Goal: Task Accomplishment & Management: Use online tool/utility

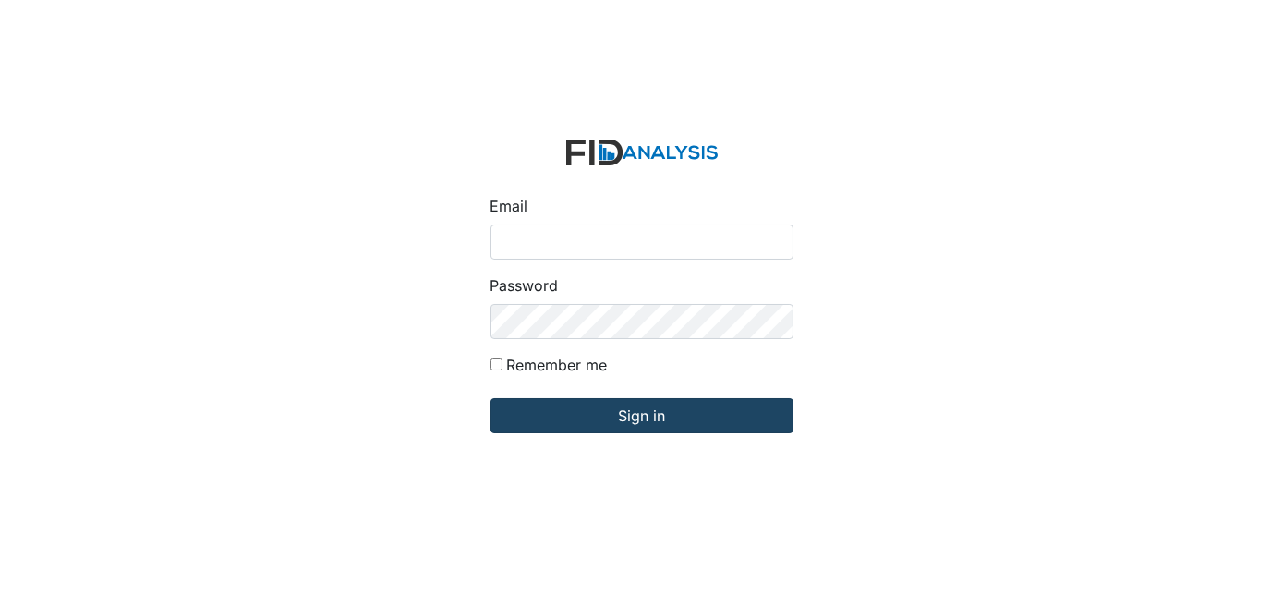
type input "[EMAIL_ADDRESS][DOMAIN_NAME]"
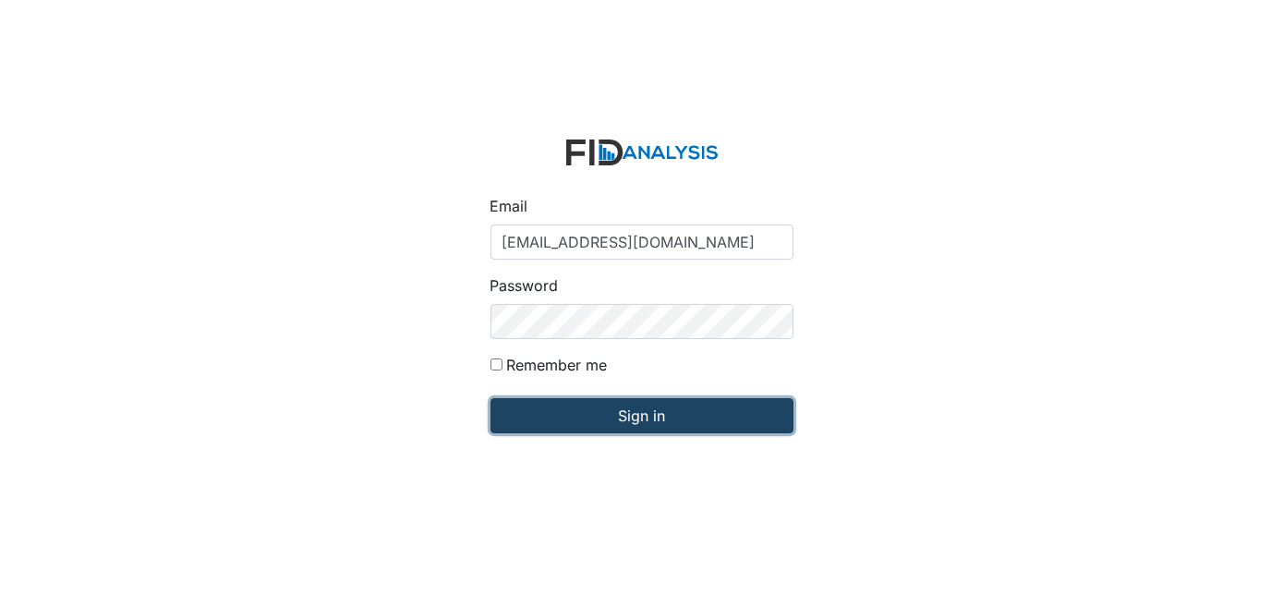
click at [635, 414] on input "Sign in" at bounding box center [641, 415] width 303 height 35
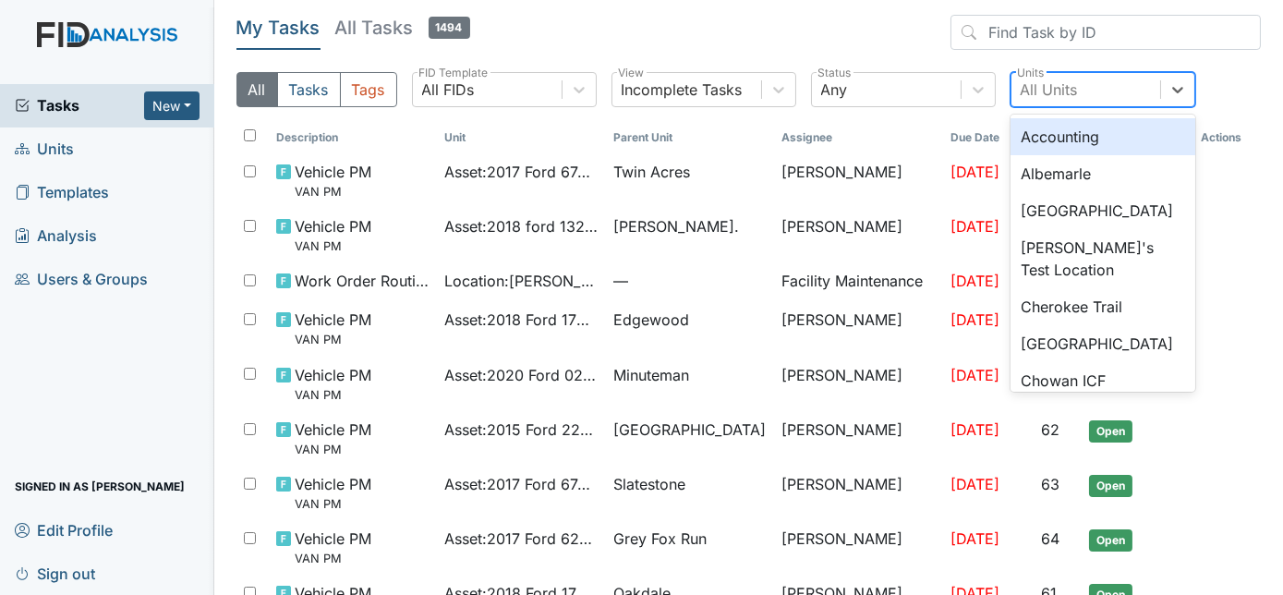
click at [1061, 89] on div "All Units" at bounding box center [1048, 89] width 57 height 22
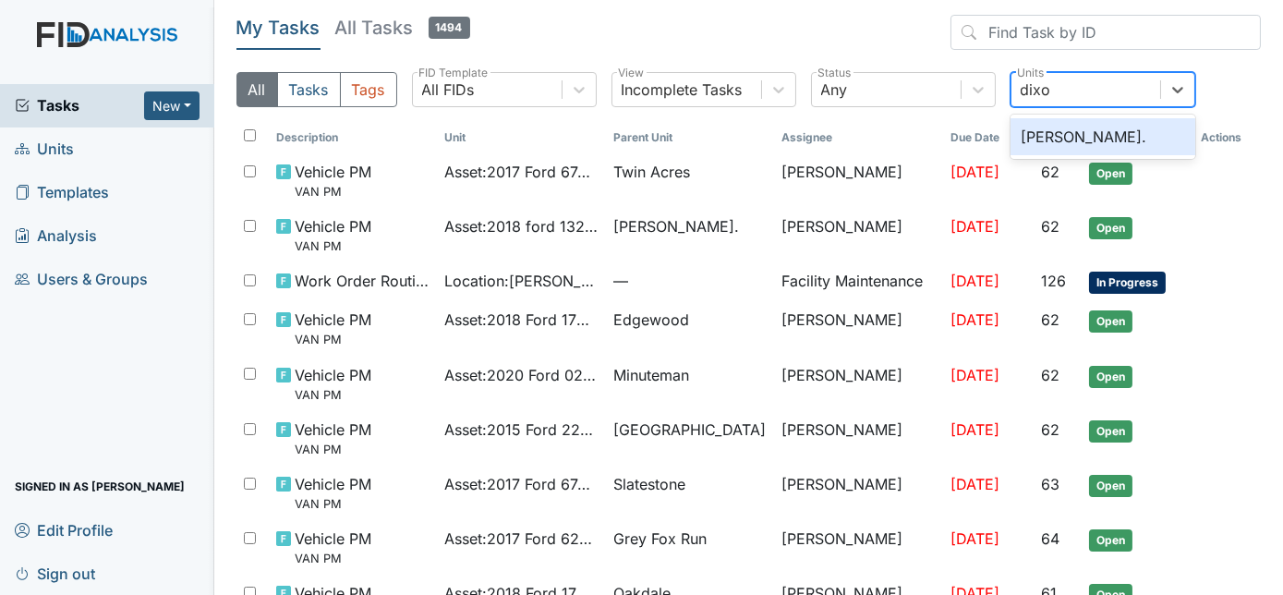
type input "dixon"
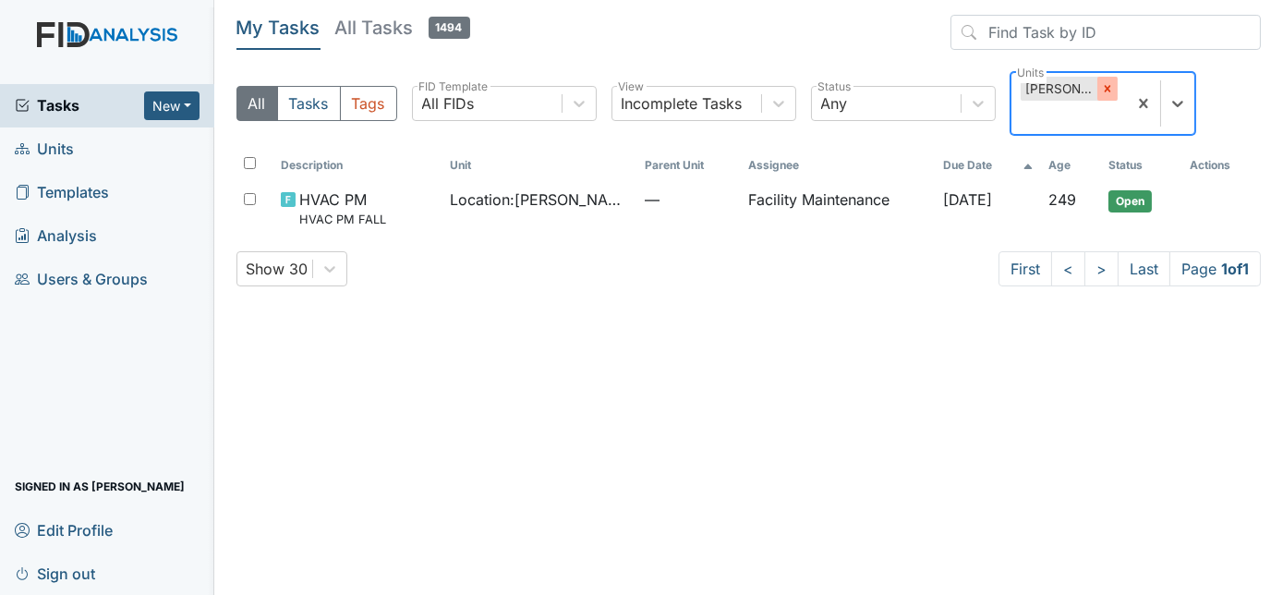
click at [1103, 90] on icon at bounding box center [1106, 89] width 6 height 6
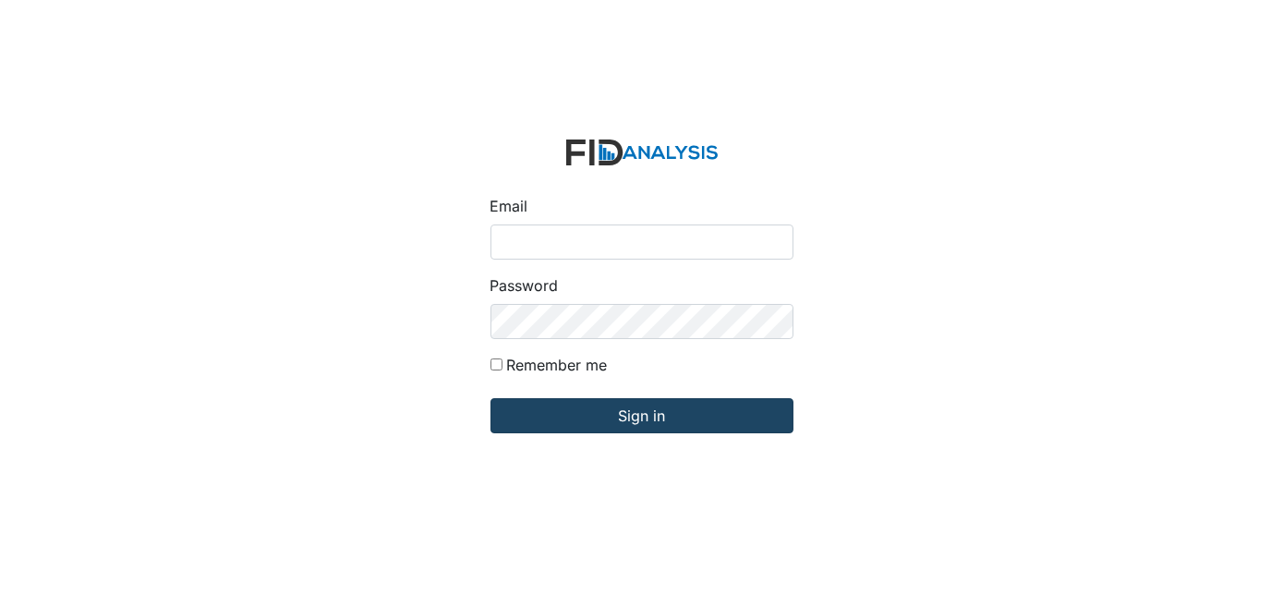
type input "[EMAIL_ADDRESS][DOMAIN_NAME]"
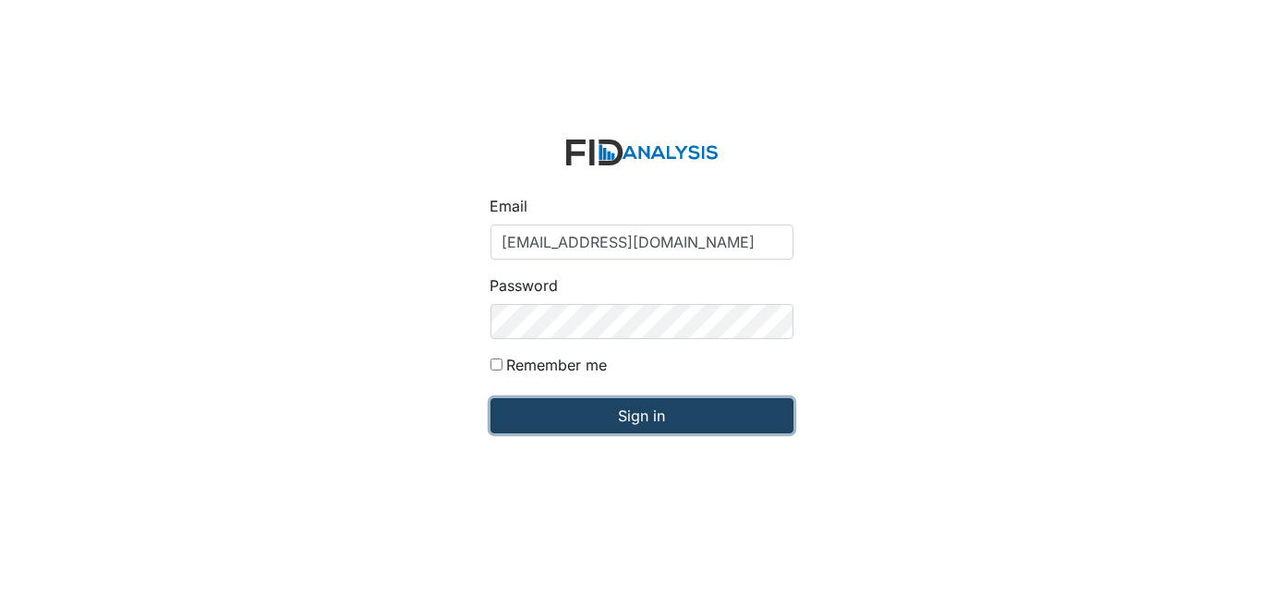
click at [569, 428] on input "Sign in" at bounding box center [641, 415] width 303 height 35
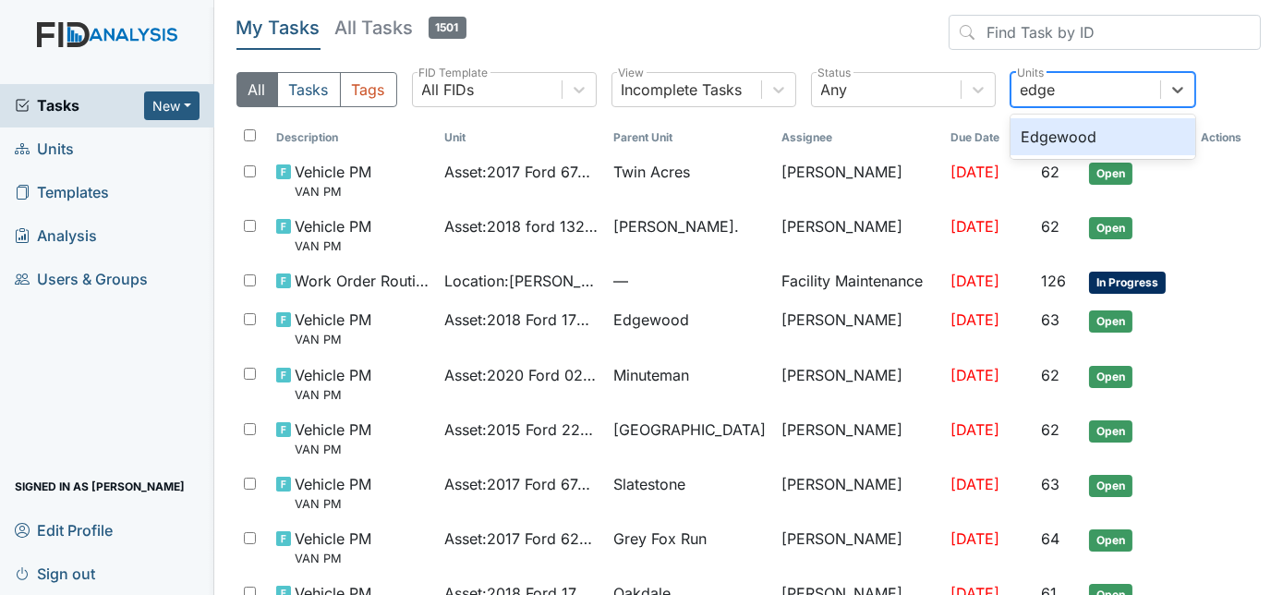
type input "edgew"
click at [1138, 136] on div "Edgewood" at bounding box center [1102, 136] width 185 height 37
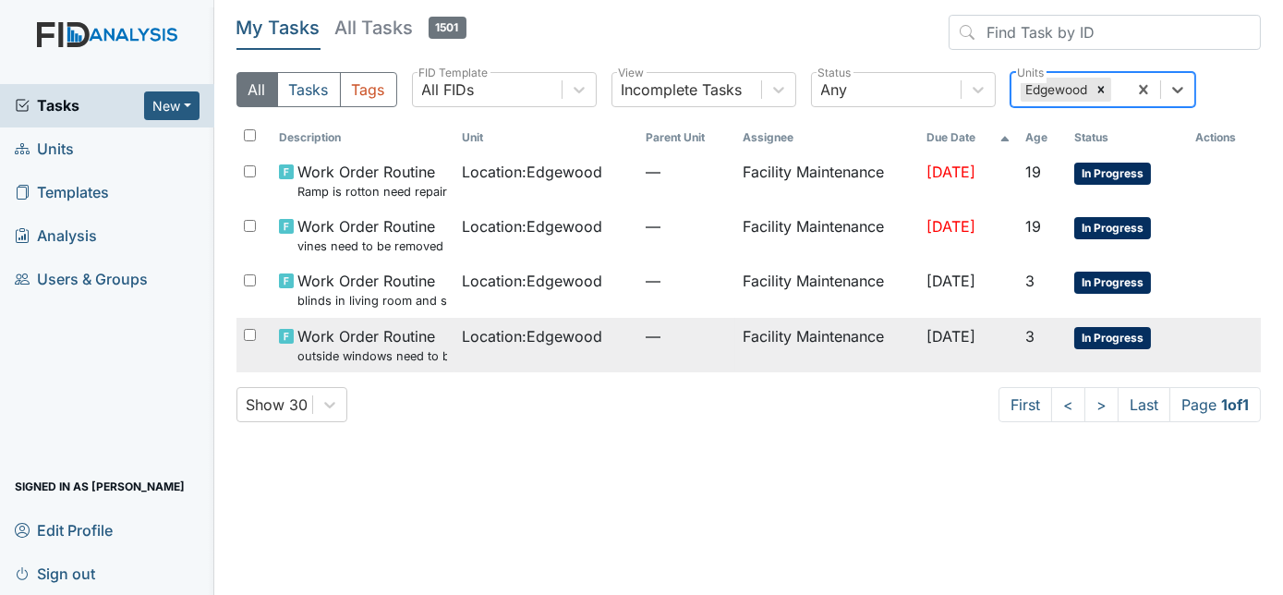
click at [551, 347] on td "Location : Edgewood" at bounding box center [545, 345] width 183 height 54
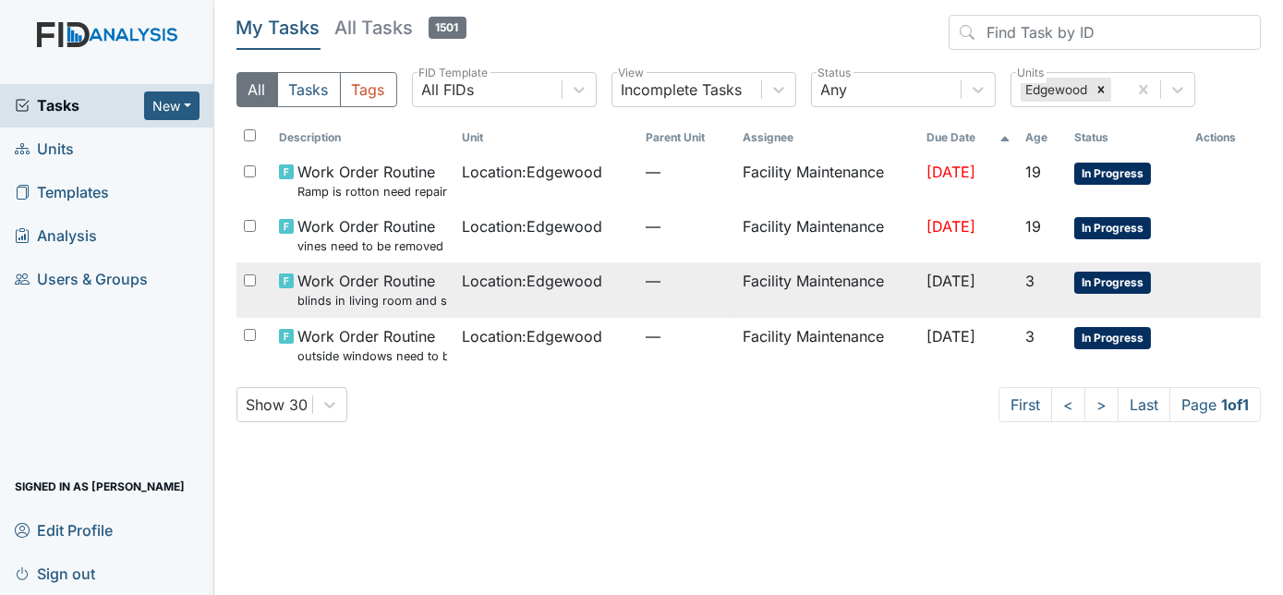
click at [524, 302] on td "Location : Edgewood" at bounding box center [545, 289] width 183 height 54
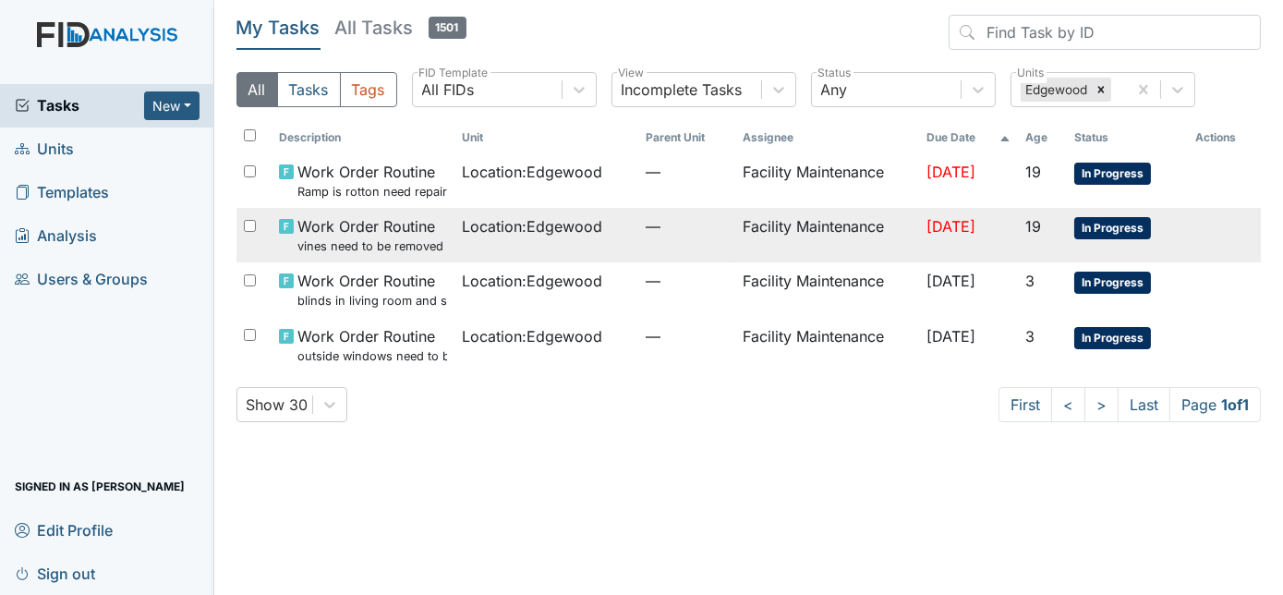
click at [567, 260] on td "Location : Edgewood" at bounding box center [545, 235] width 183 height 54
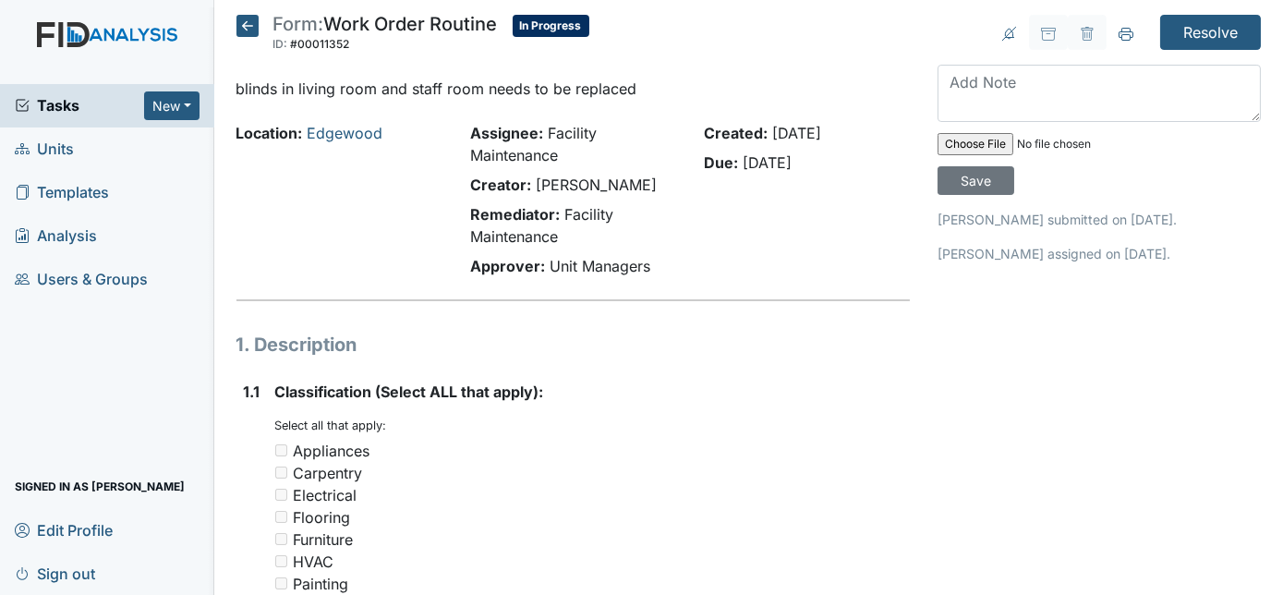
scroll to position [22, 0]
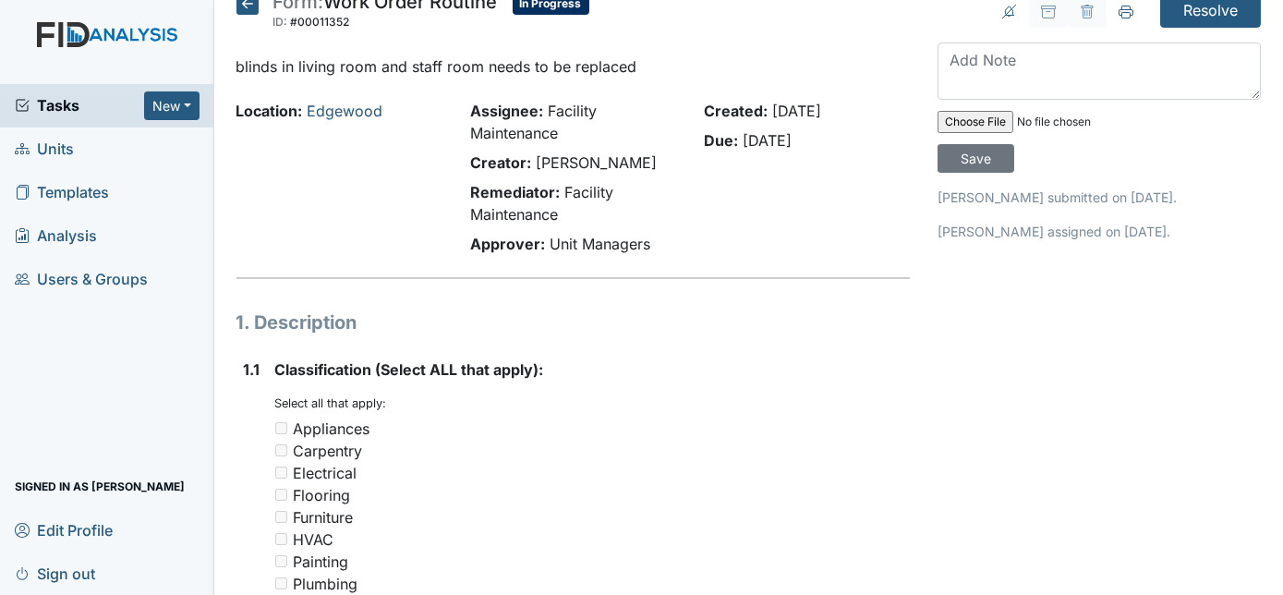
drag, startPoint x: 1229, startPoint y: 178, endPoint x: 1198, endPoint y: 256, distance: 83.7
